Goal: Transaction & Acquisition: Purchase product/service

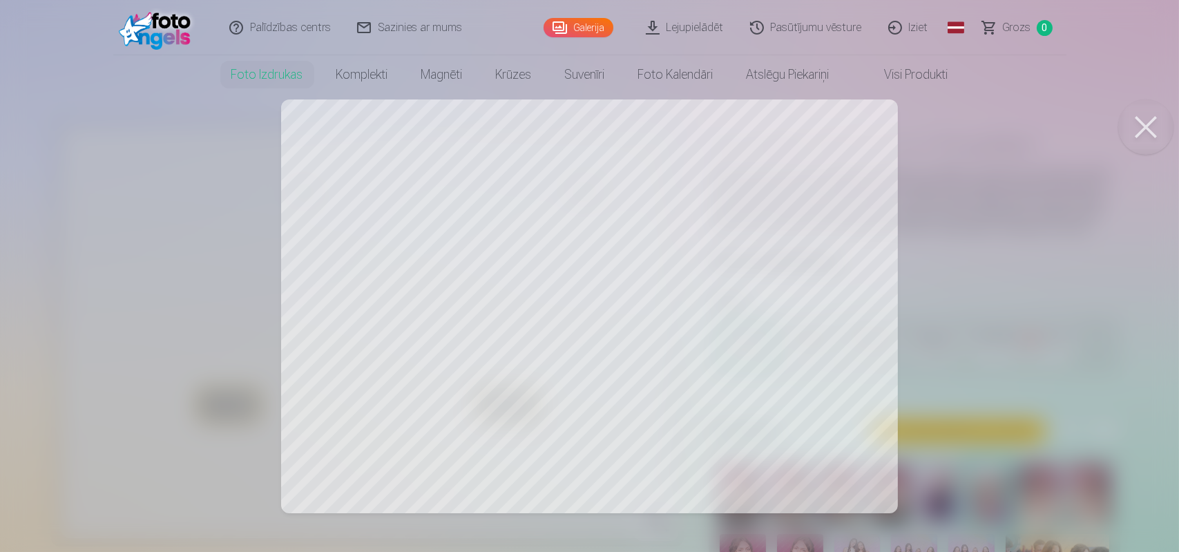
click at [1157, 124] on button at bounding box center [1145, 126] width 55 height 55
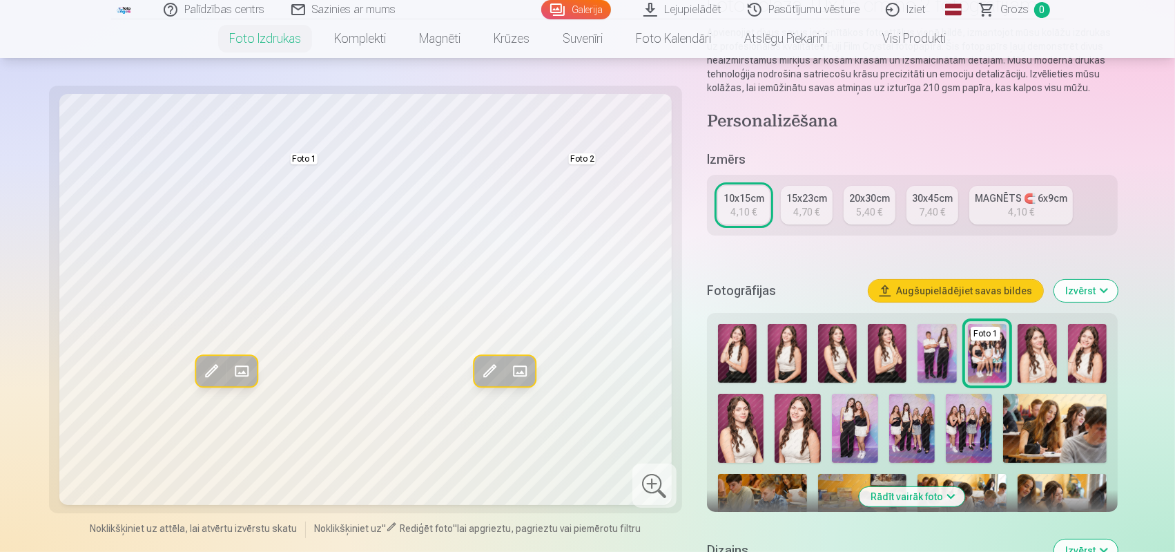
scroll to position [207, 0]
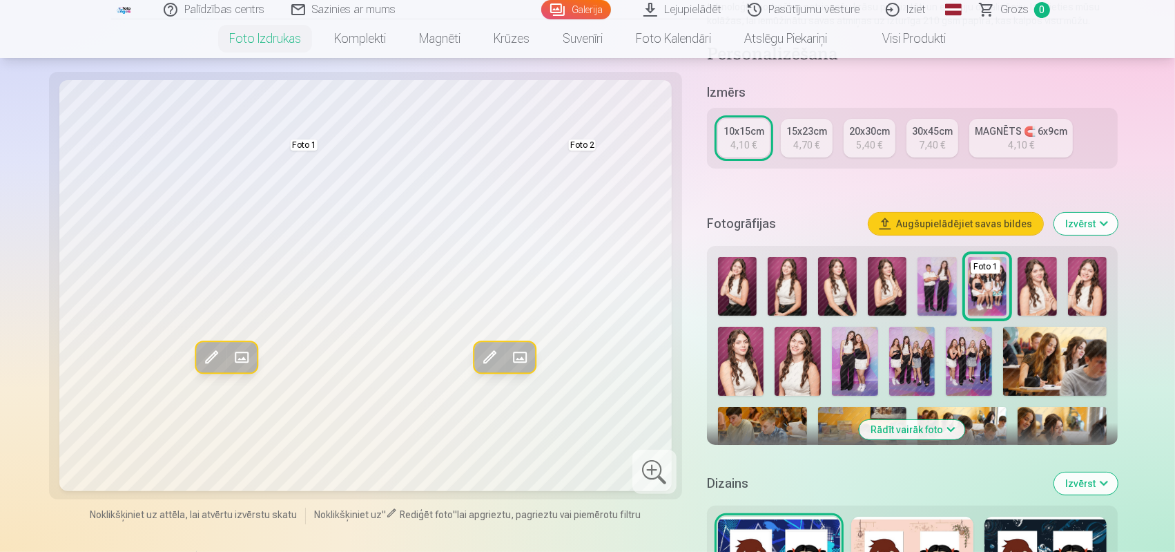
click at [901, 427] on button "Rādīt vairāk foto" at bounding box center [913, 429] width 106 height 19
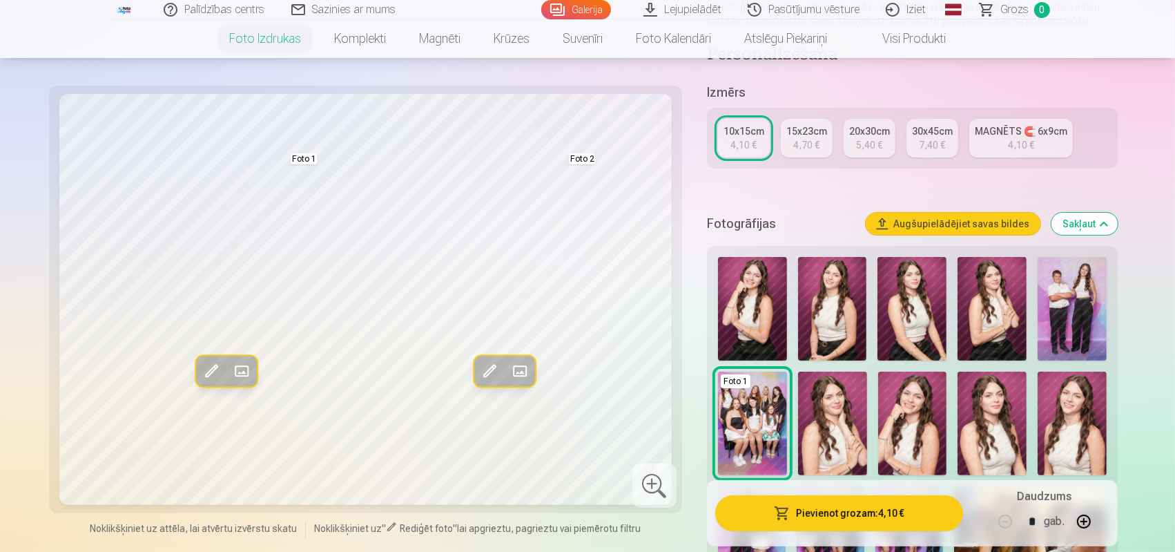
click at [754, 293] on img at bounding box center [752, 309] width 69 height 104
click at [903, 318] on img at bounding box center [912, 309] width 69 height 104
click at [916, 444] on img at bounding box center [912, 424] width 69 height 104
click at [793, 182] on div "Izmērs 10x15cm 4,10 € 15x23cm 4,70 € 20x30cm 5,40 € 30x45cm 7,40 € MAGNĒTS 🧲 6x…" at bounding box center [912, 134] width 411 height 102
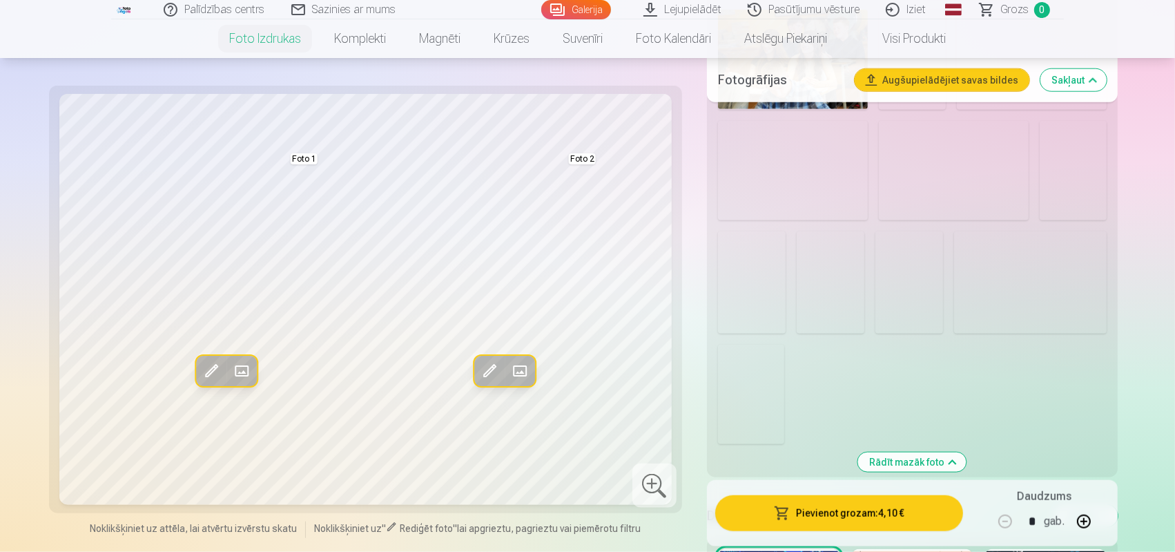
scroll to position [1450, 0]
